Goal: Obtain resource: Download file/media

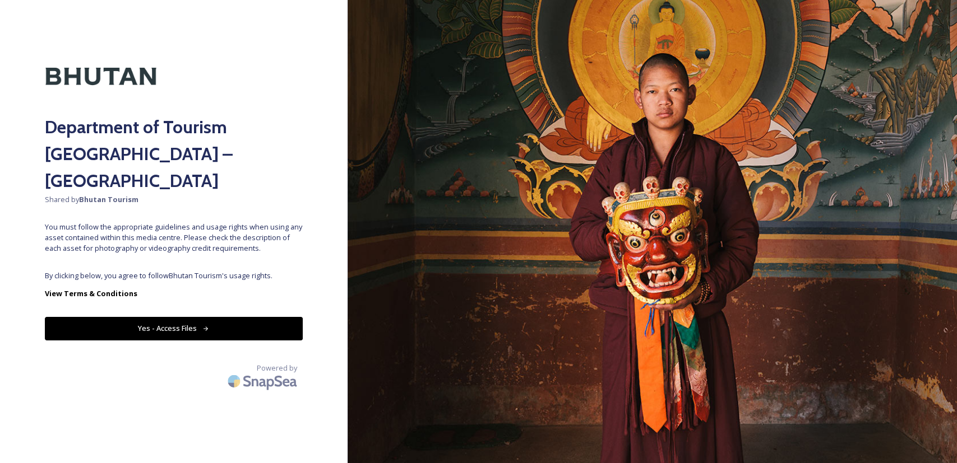
click at [468, 106] on img at bounding box center [651, 231] width 609 height 463
click at [178, 317] on button "Yes - Access Files" at bounding box center [174, 328] width 258 height 23
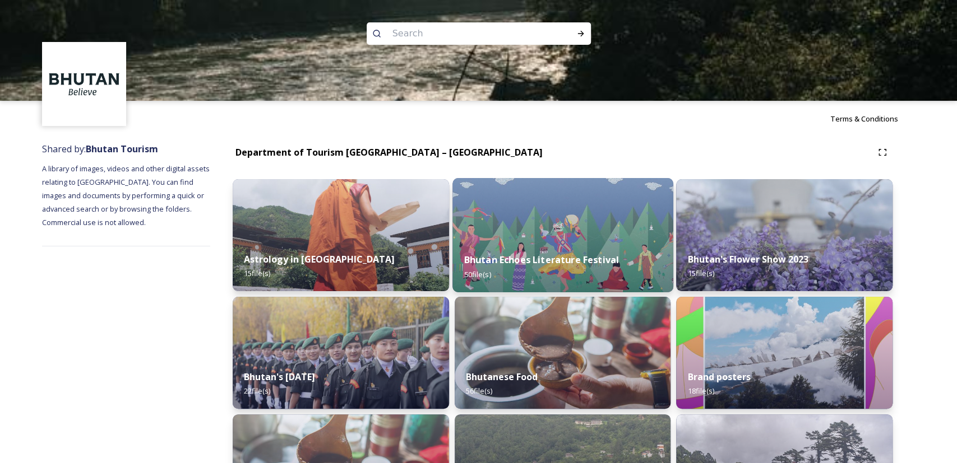
click at [534, 234] on img at bounding box center [562, 235] width 220 height 114
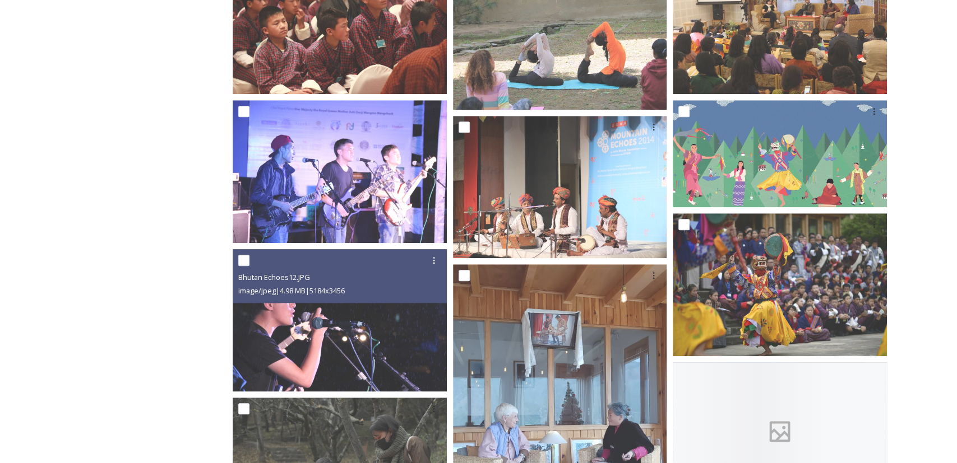
scroll to position [641, 0]
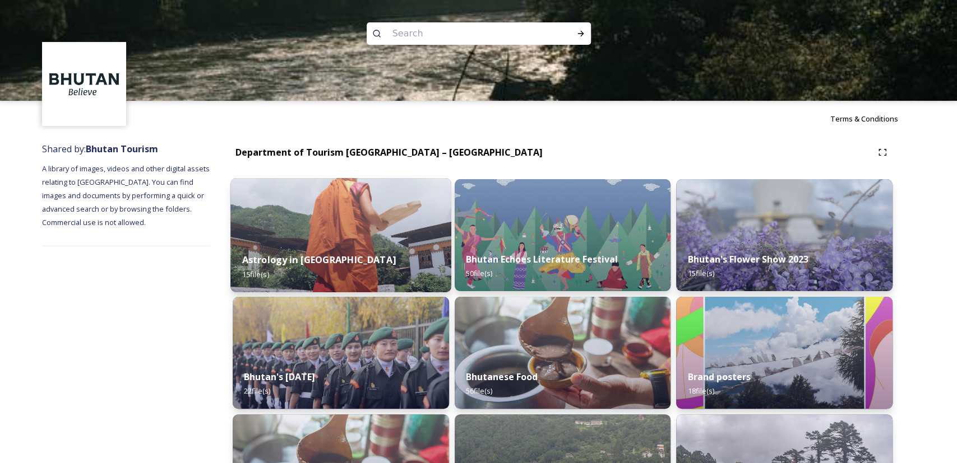
click at [377, 217] on img at bounding box center [340, 235] width 220 height 114
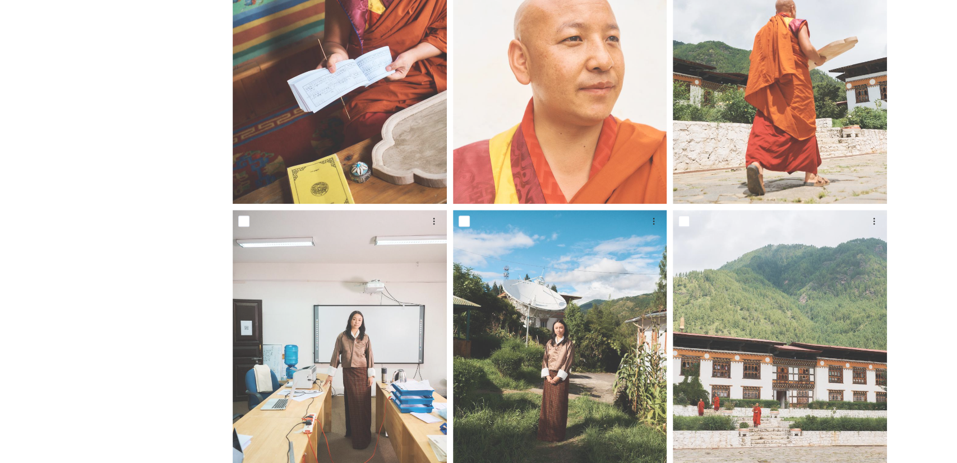
scroll to position [991, 0]
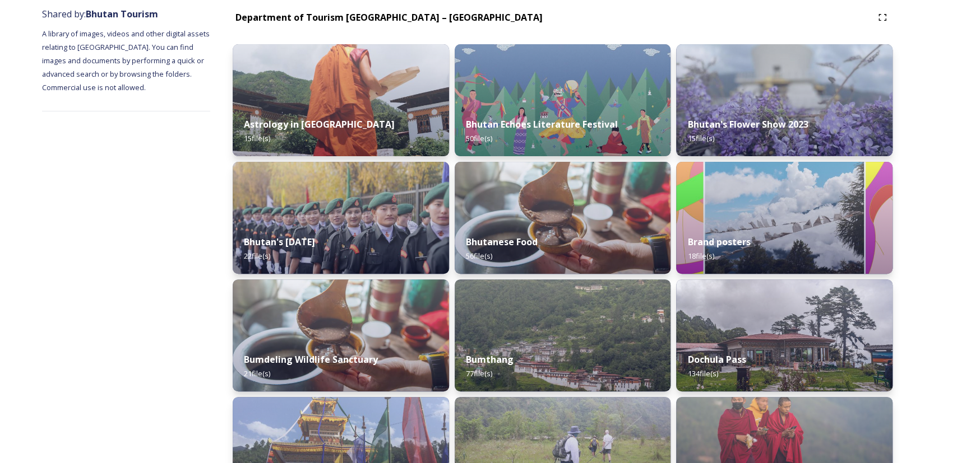
scroll to position [117, 0]
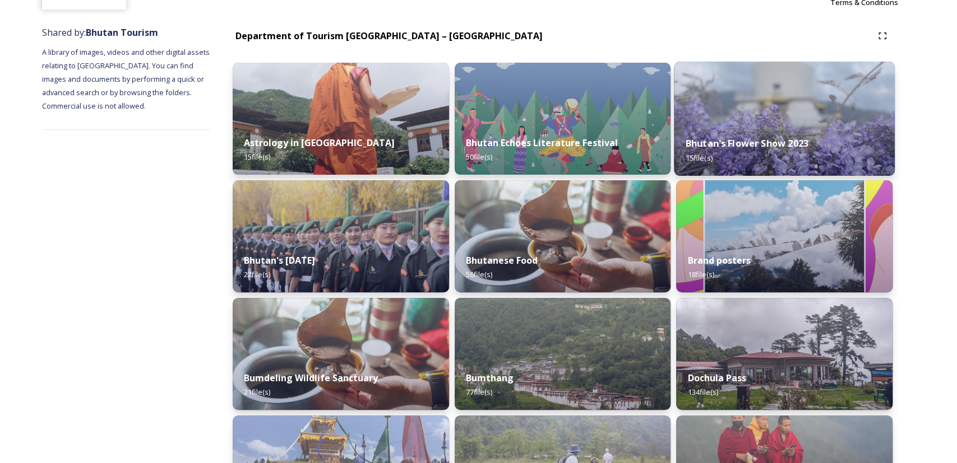
click at [737, 99] on img at bounding box center [784, 119] width 220 height 114
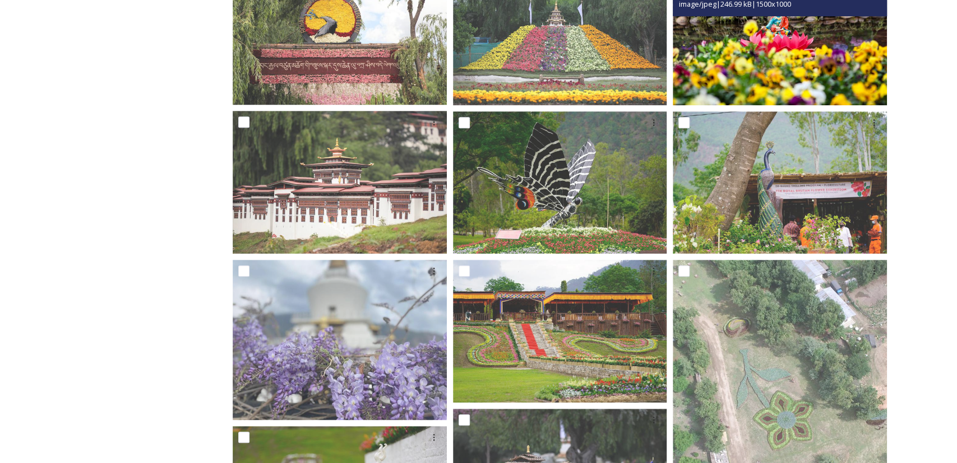
scroll to position [108, 0]
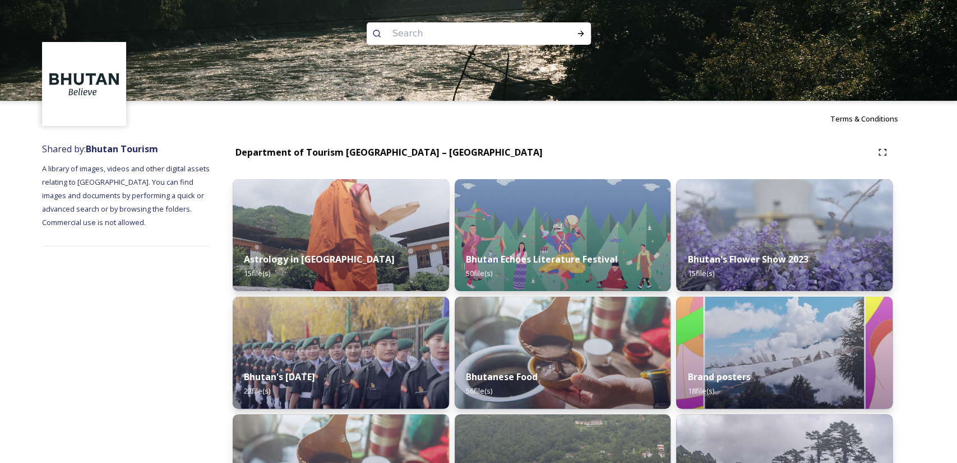
click at [572, 108] on div "Terms & Conditions" at bounding box center [478, 119] width 957 height 36
